Goal: Find specific page/section: Find specific page/section

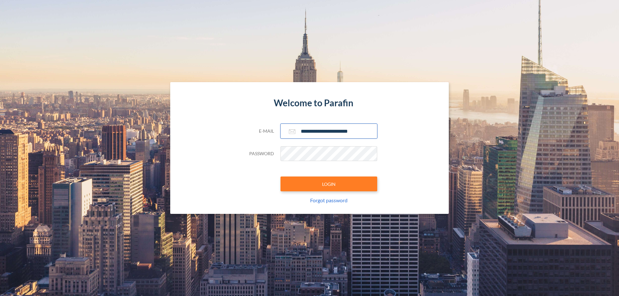
type input "**********"
click at [329, 184] on button "LOGIN" at bounding box center [329, 184] width 97 height 15
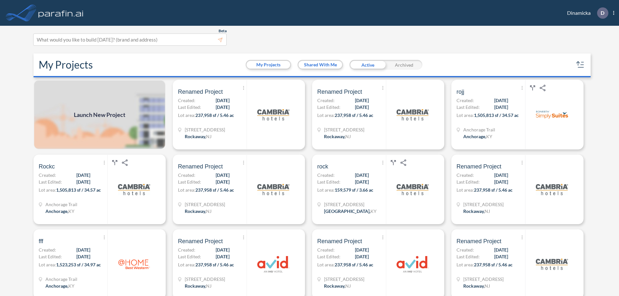
scroll to position [2, 0]
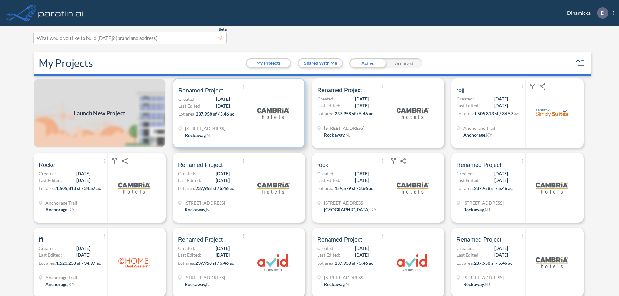
click at [238, 113] on p "Lot area: 237,958 sf / 5.46 ac" at bounding box center [212, 115] width 68 height 9
